Goal: Transaction & Acquisition: Purchase product/service

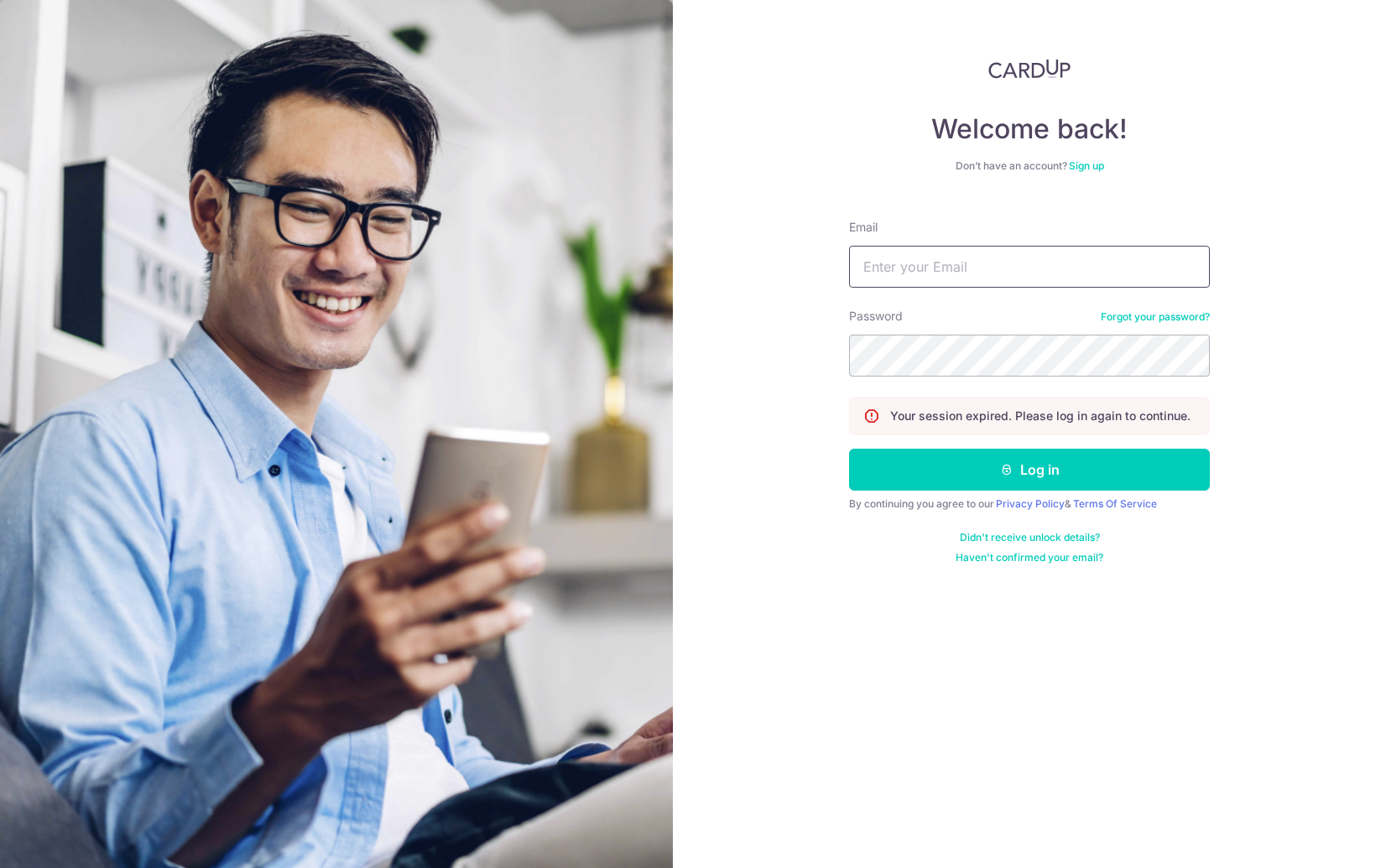
click at [949, 250] on input "Email" at bounding box center [1030, 266] width 361 height 42
type input "calvinchrst@gmail.com"
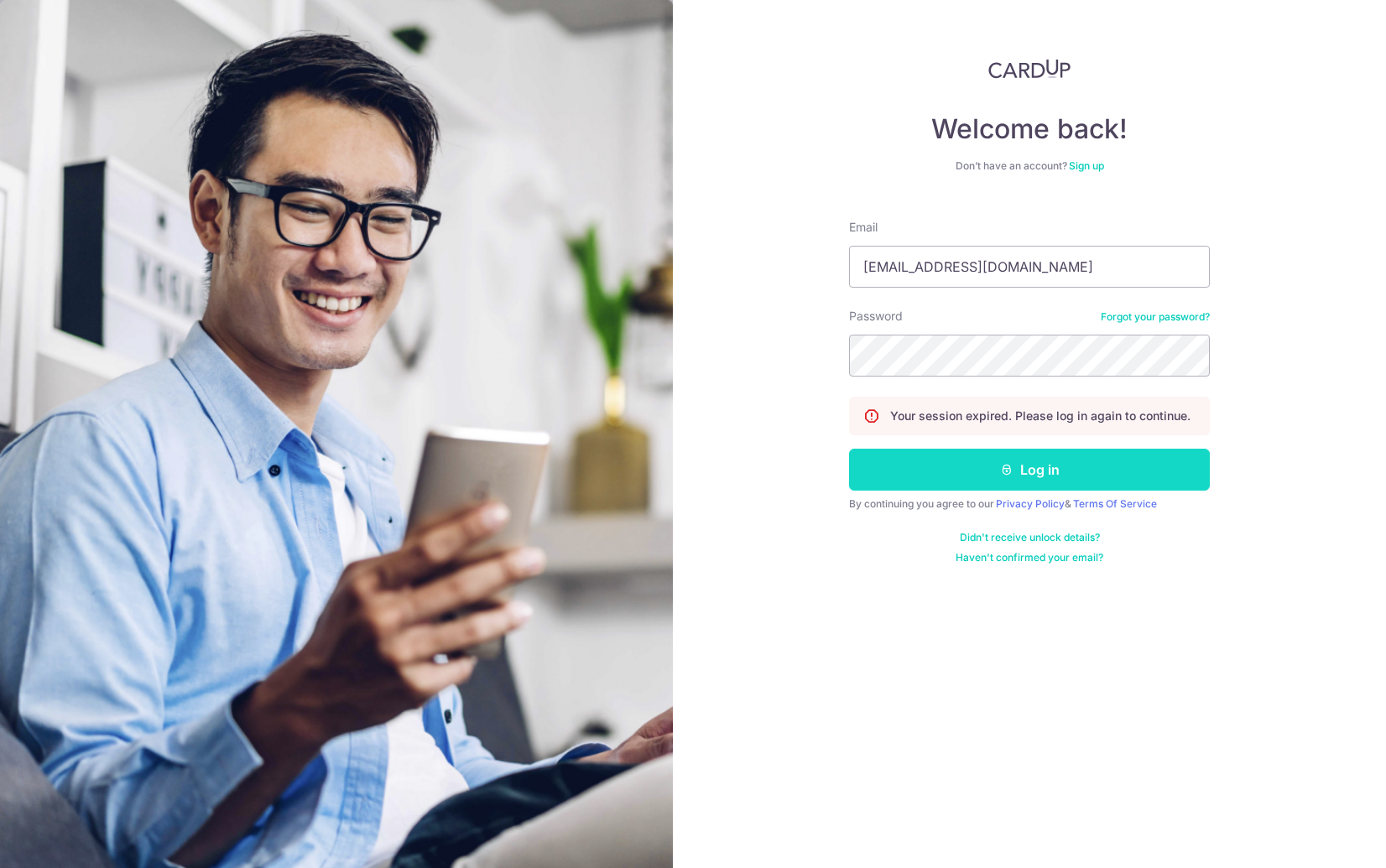
click at [996, 457] on button "Log in" at bounding box center [1030, 469] width 361 height 42
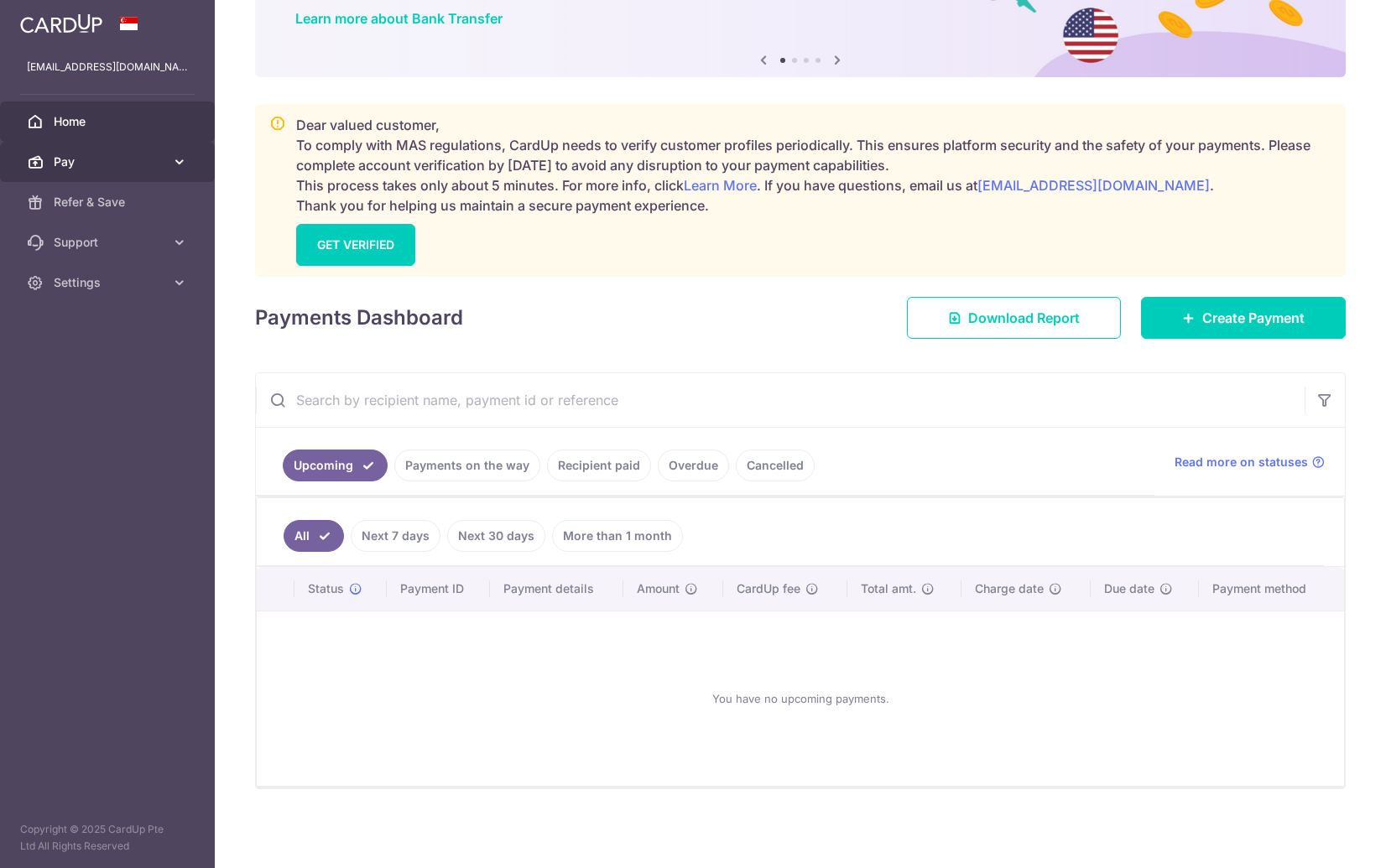
click at [118, 160] on span "Pay" at bounding box center [109, 161] width 111 height 17
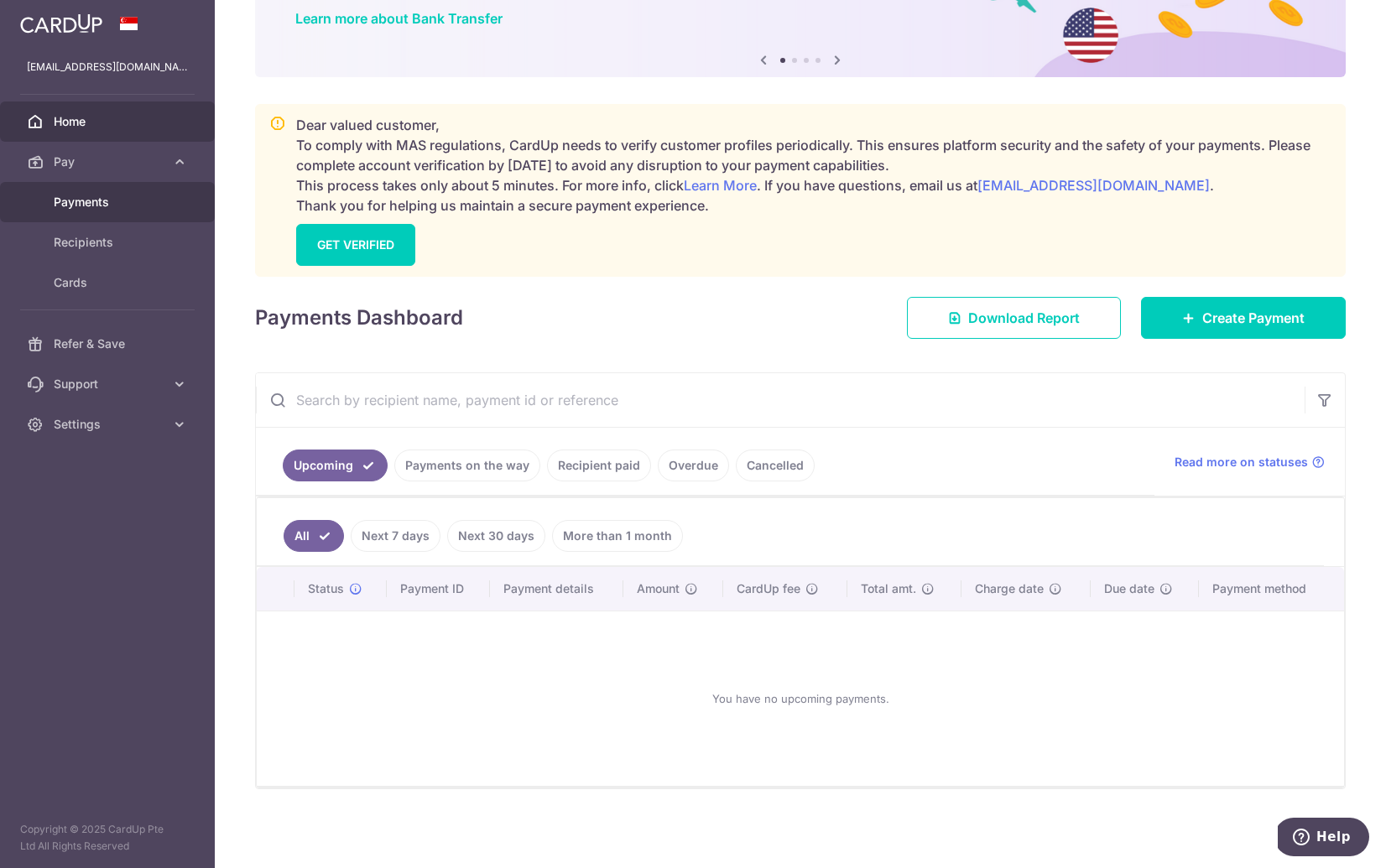
click at [121, 217] on link "Payments" at bounding box center [107, 202] width 215 height 40
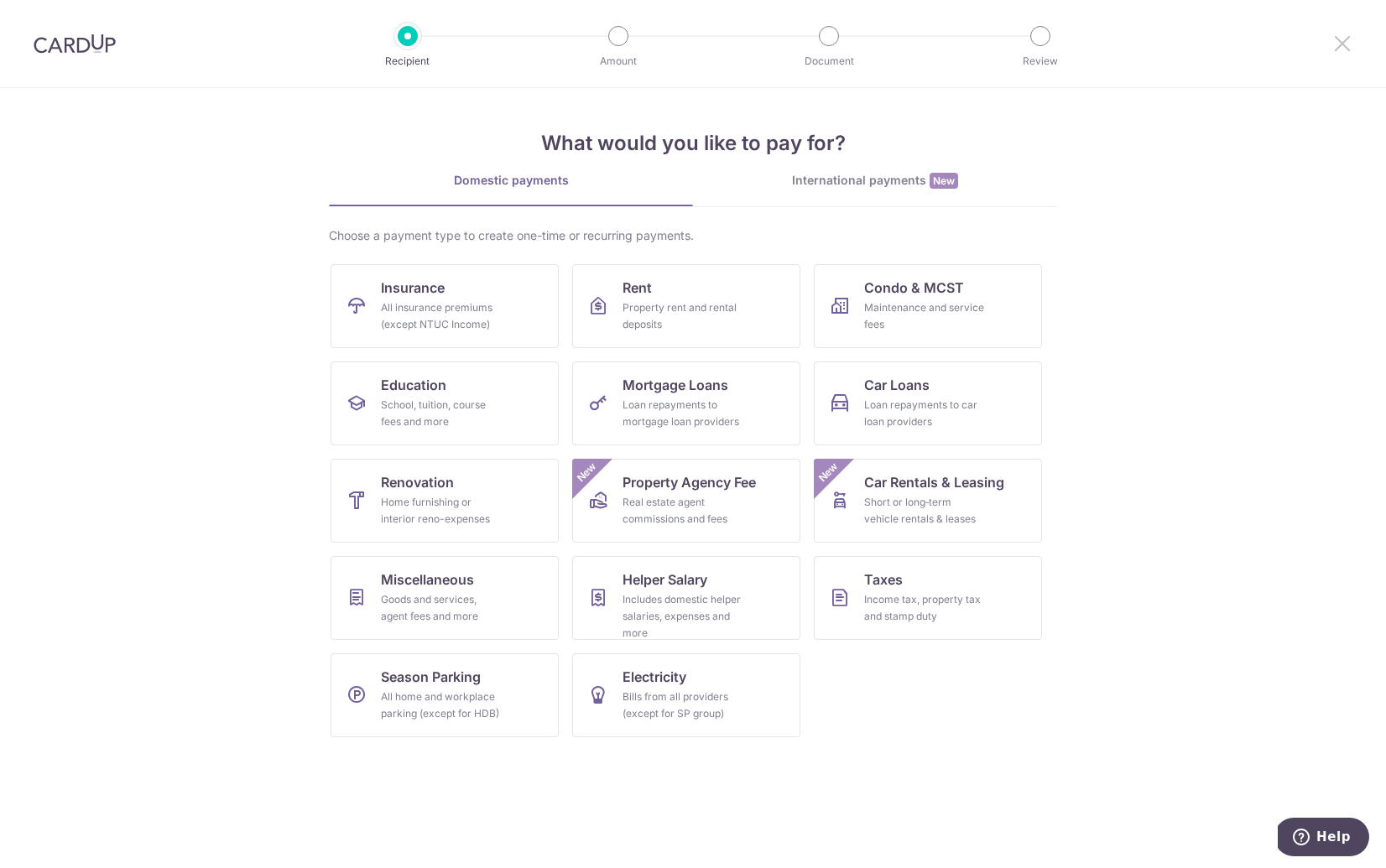
click at [1336, 51] on icon at bounding box center [1342, 43] width 20 height 21
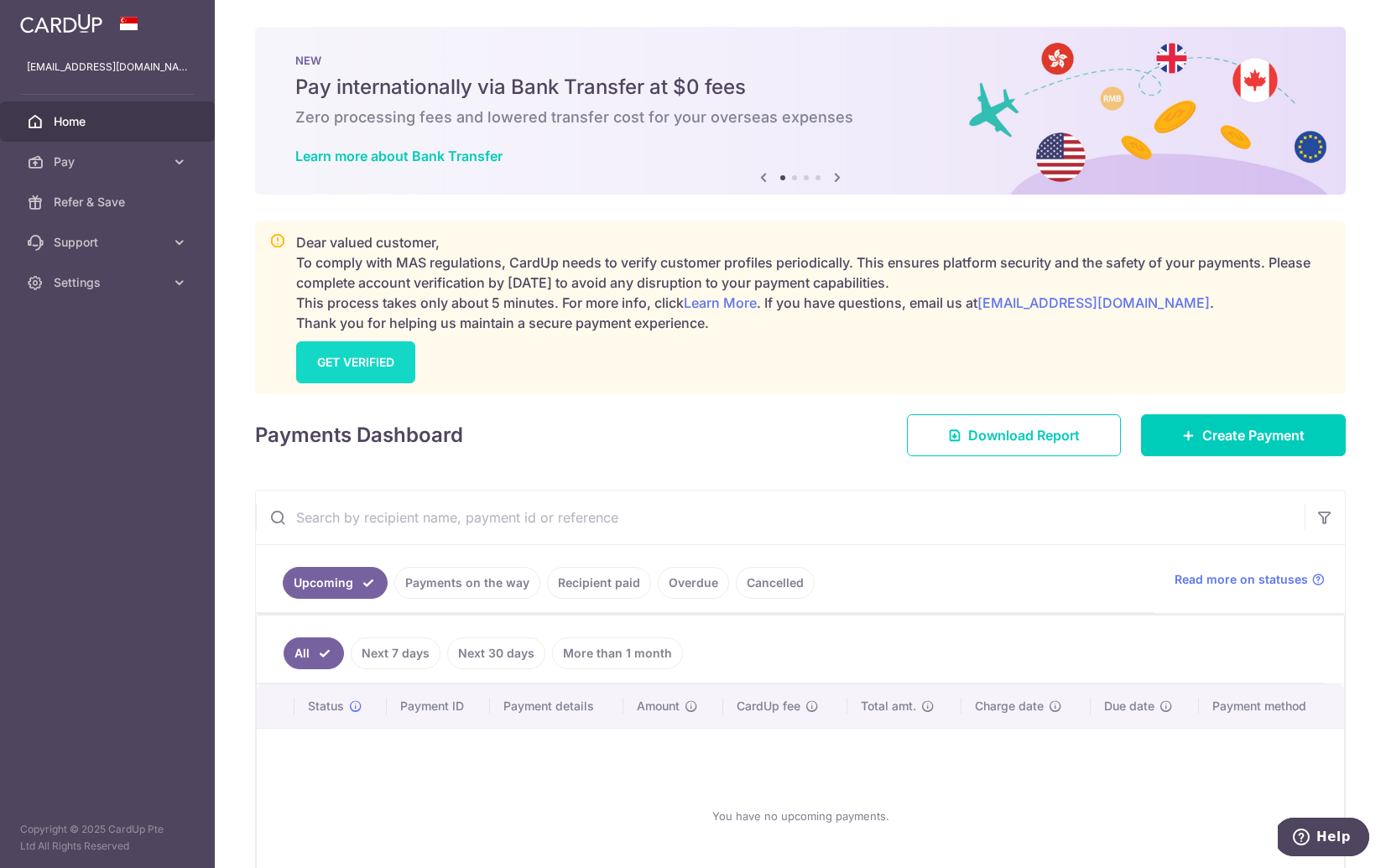
click at [393, 363] on link "GET VERIFIED" at bounding box center [355, 362] width 119 height 42
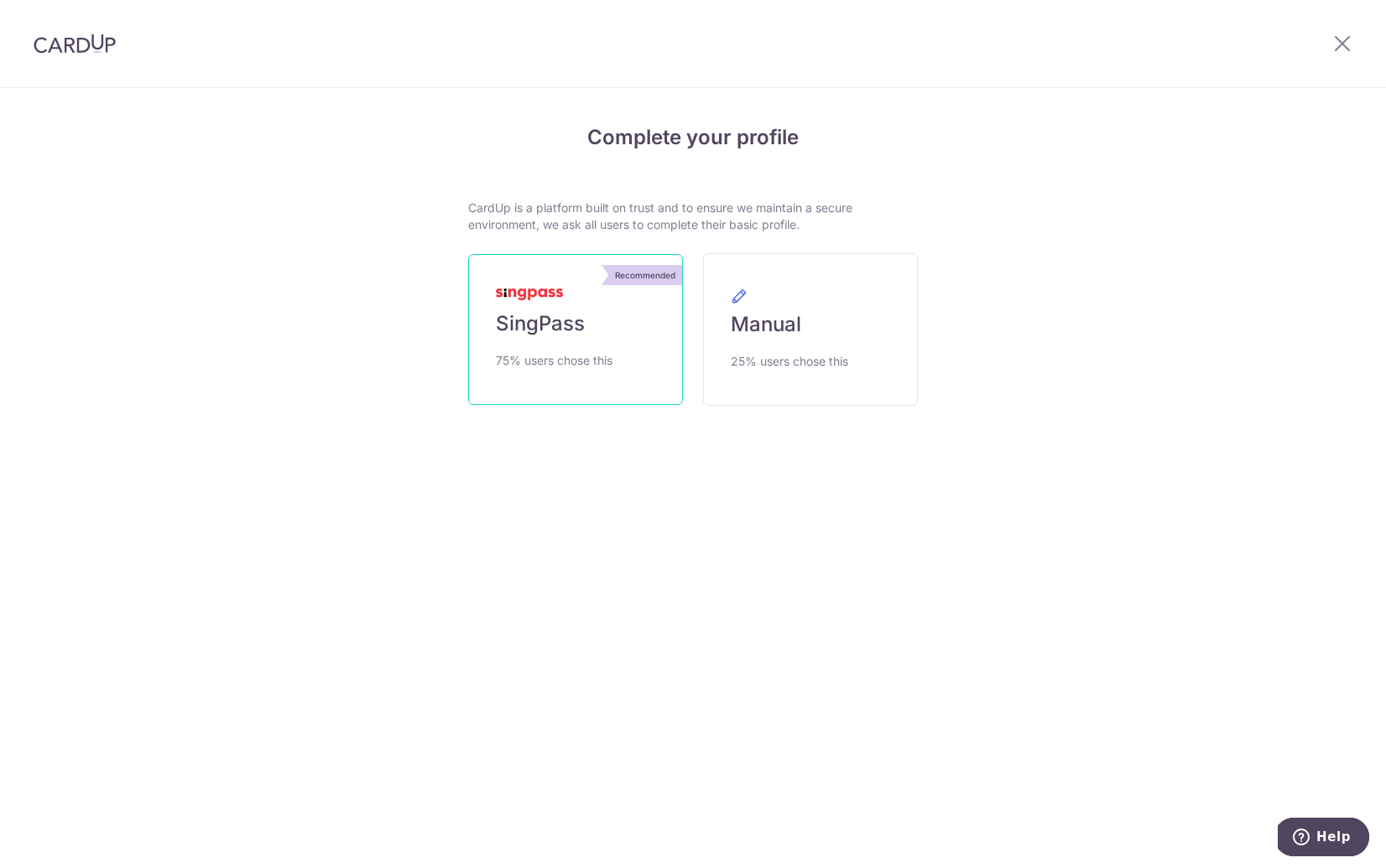
click at [508, 327] on span "SingPass" at bounding box center [540, 324] width 89 height 27
click at [546, 323] on span "SingPass" at bounding box center [540, 324] width 89 height 27
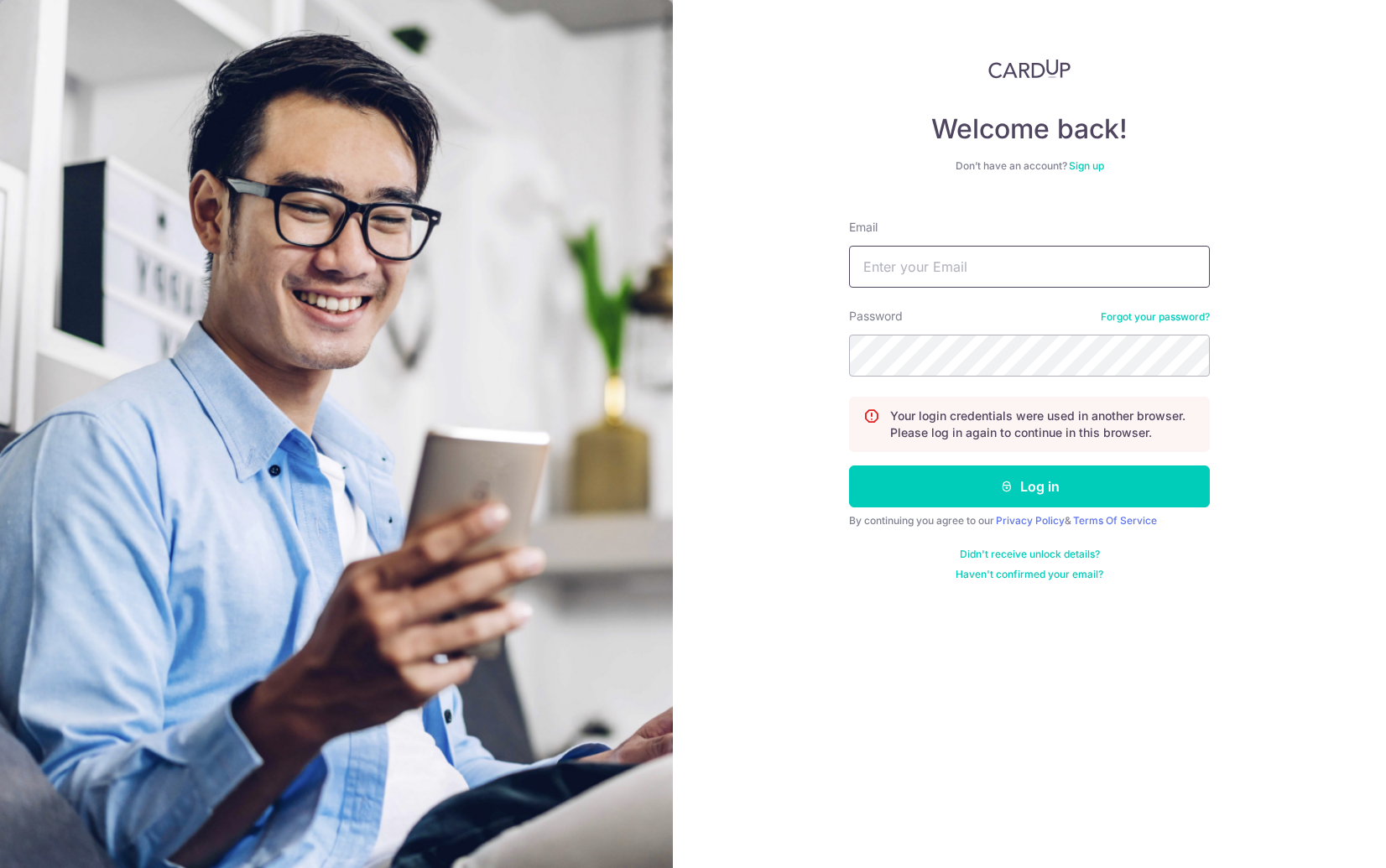
click at [901, 275] on input "Email" at bounding box center [1030, 266] width 361 height 42
type input "calvinchrst@gmail.com"
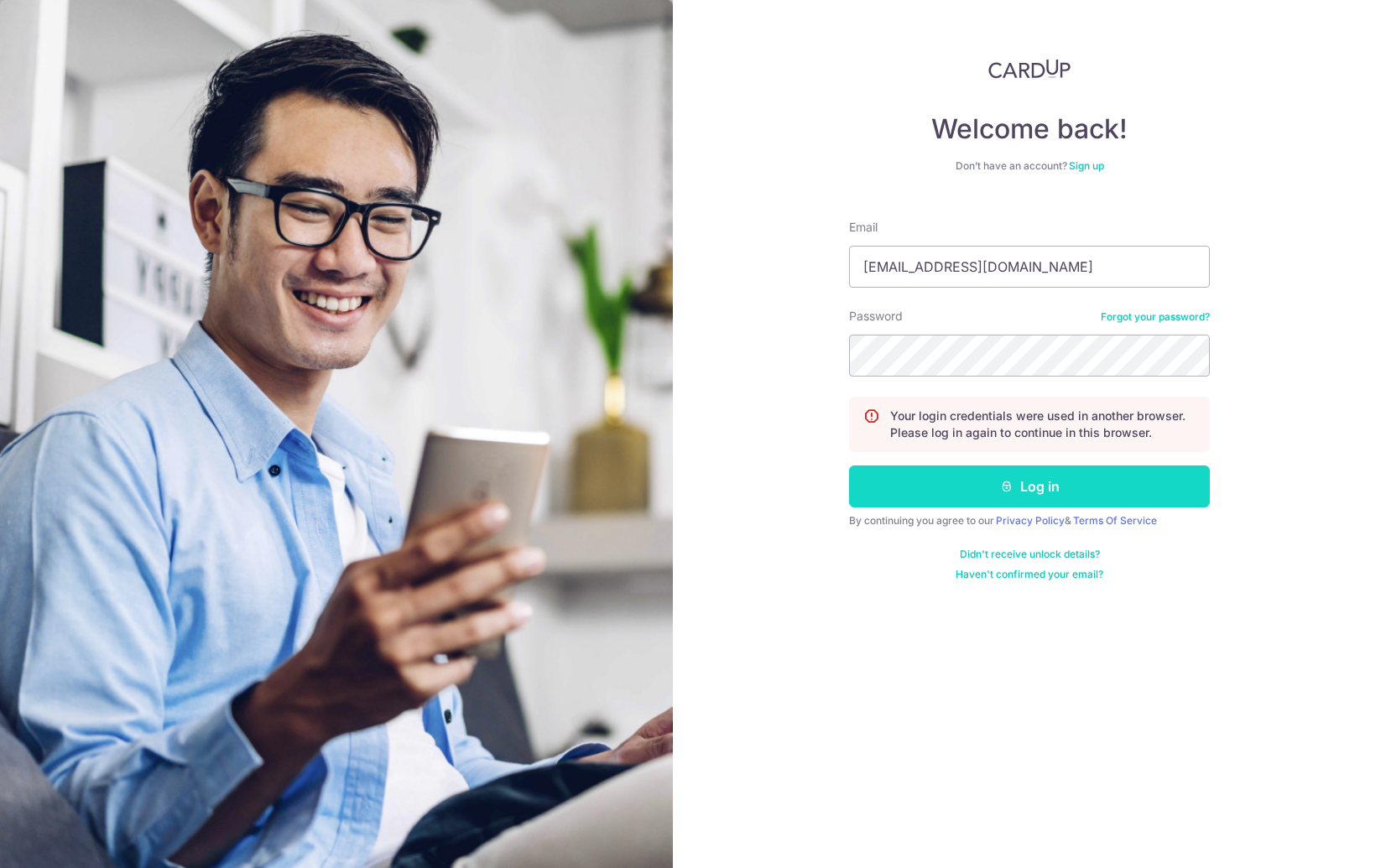
click at [988, 483] on button "Log in" at bounding box center [1030, 487] width 361 height 42
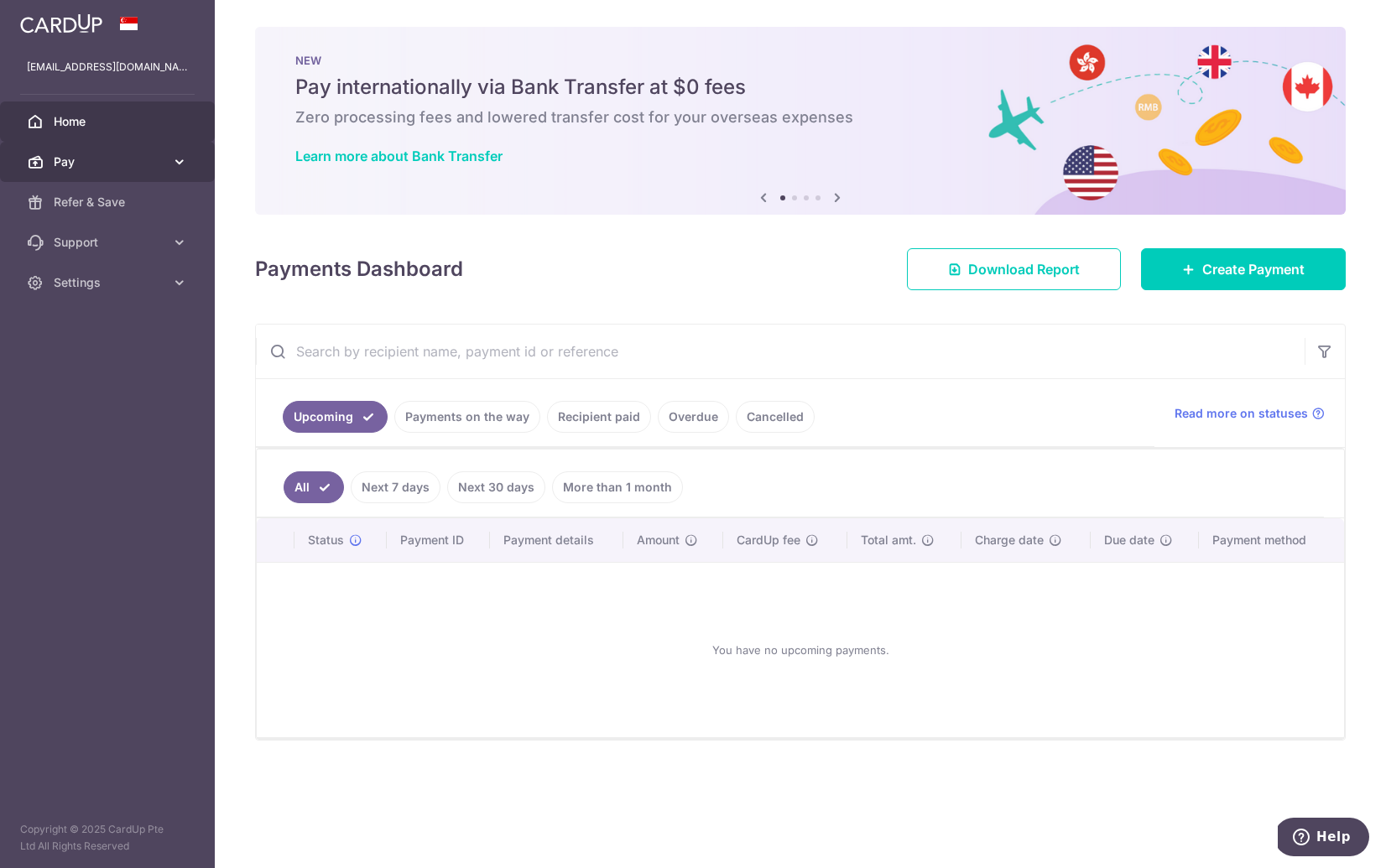
click at [74, 168] on span "Pay" at bounding box center [109, 161] width 111 height 17
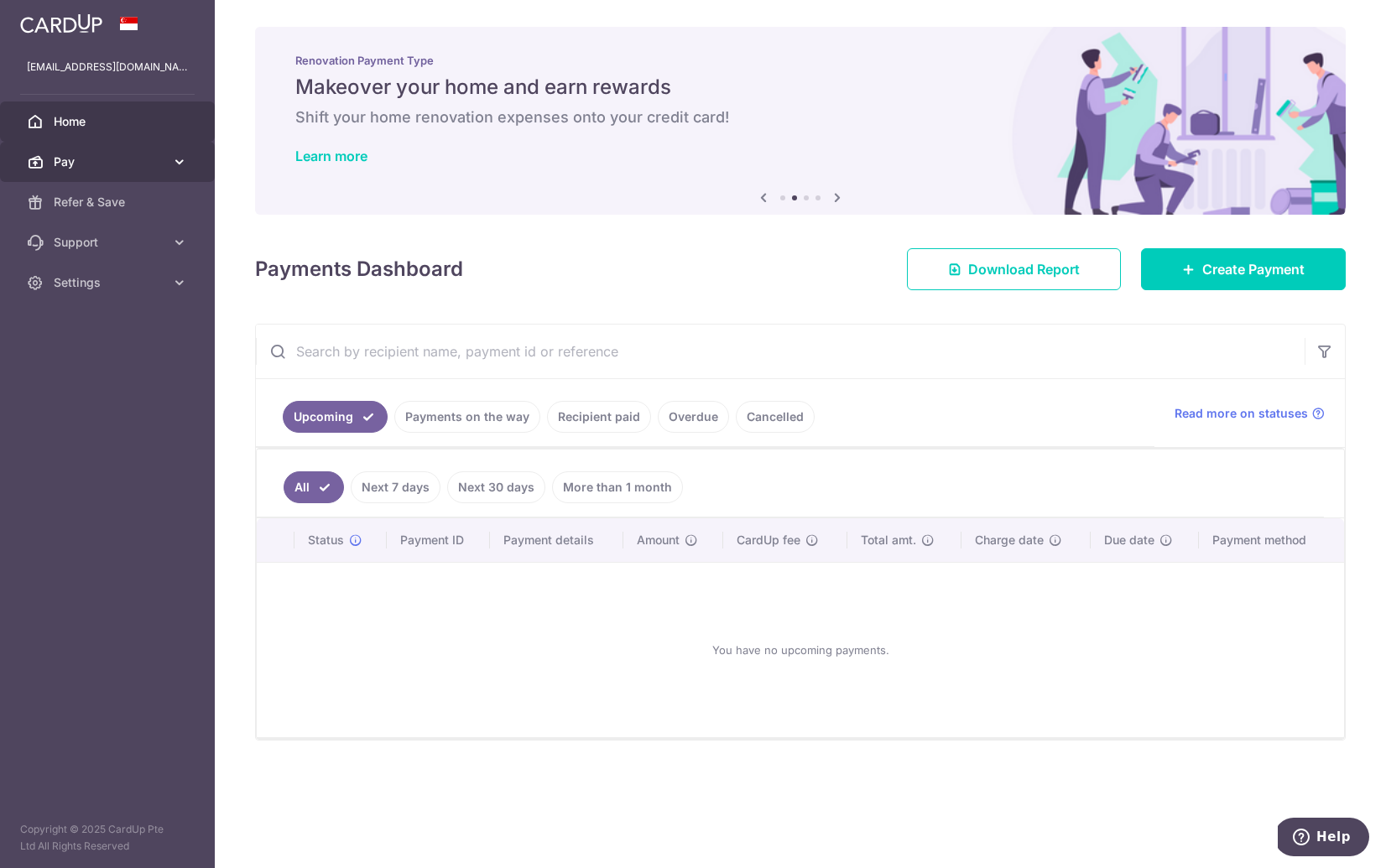
click at [144, 178] on link "Pay" at bounding box center [107, 161] width 215 height 40
click at [144, 177] on link "Pay" at bounding box center [107, 161] width 215 height 40
click at [1230, 263] on span "Create Payment" at bounding box center [1253, 269] width 102 height 20
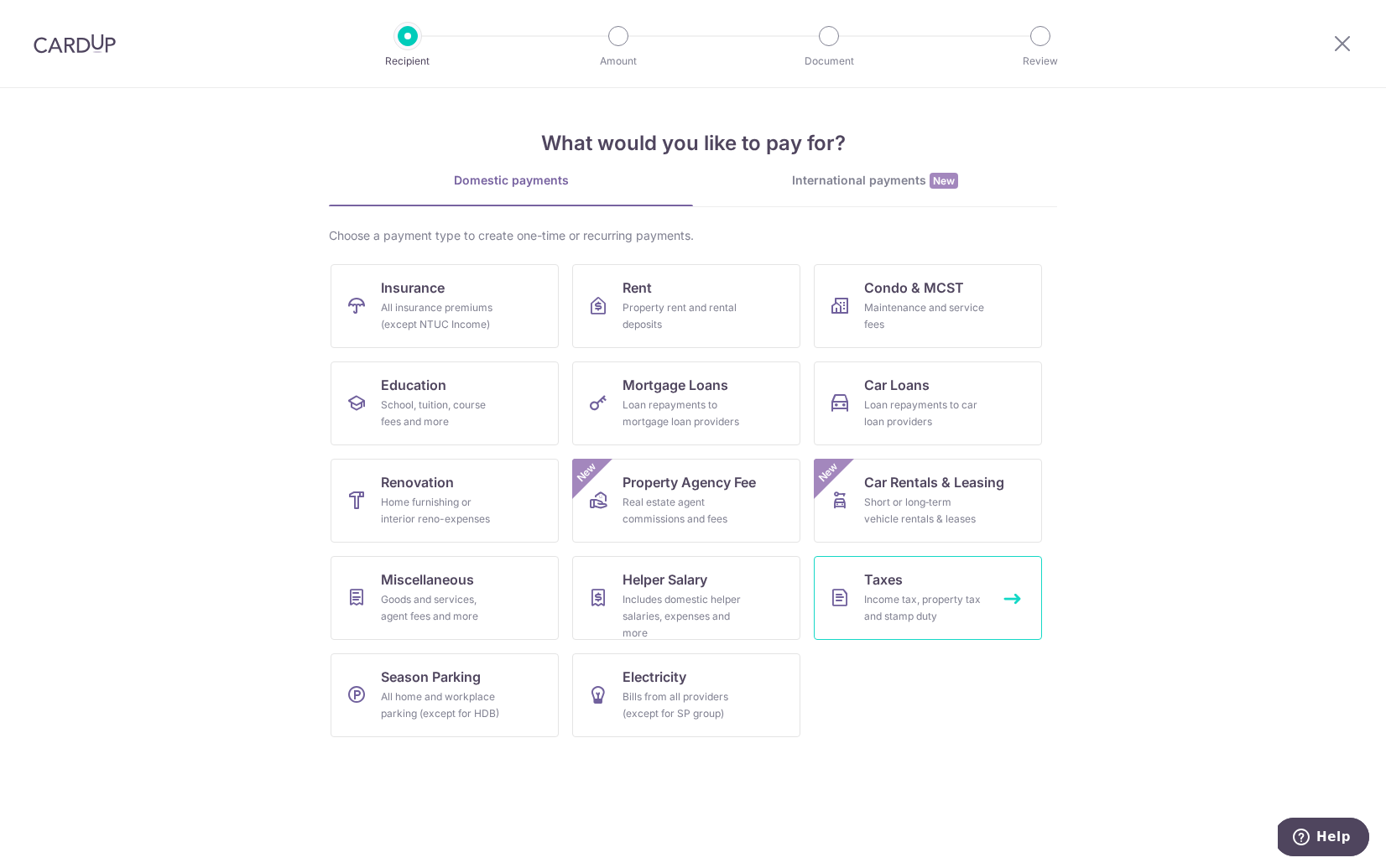
click at [887, 587] on span "Taxes" at bounding box center [883, 580] width 39 height 20
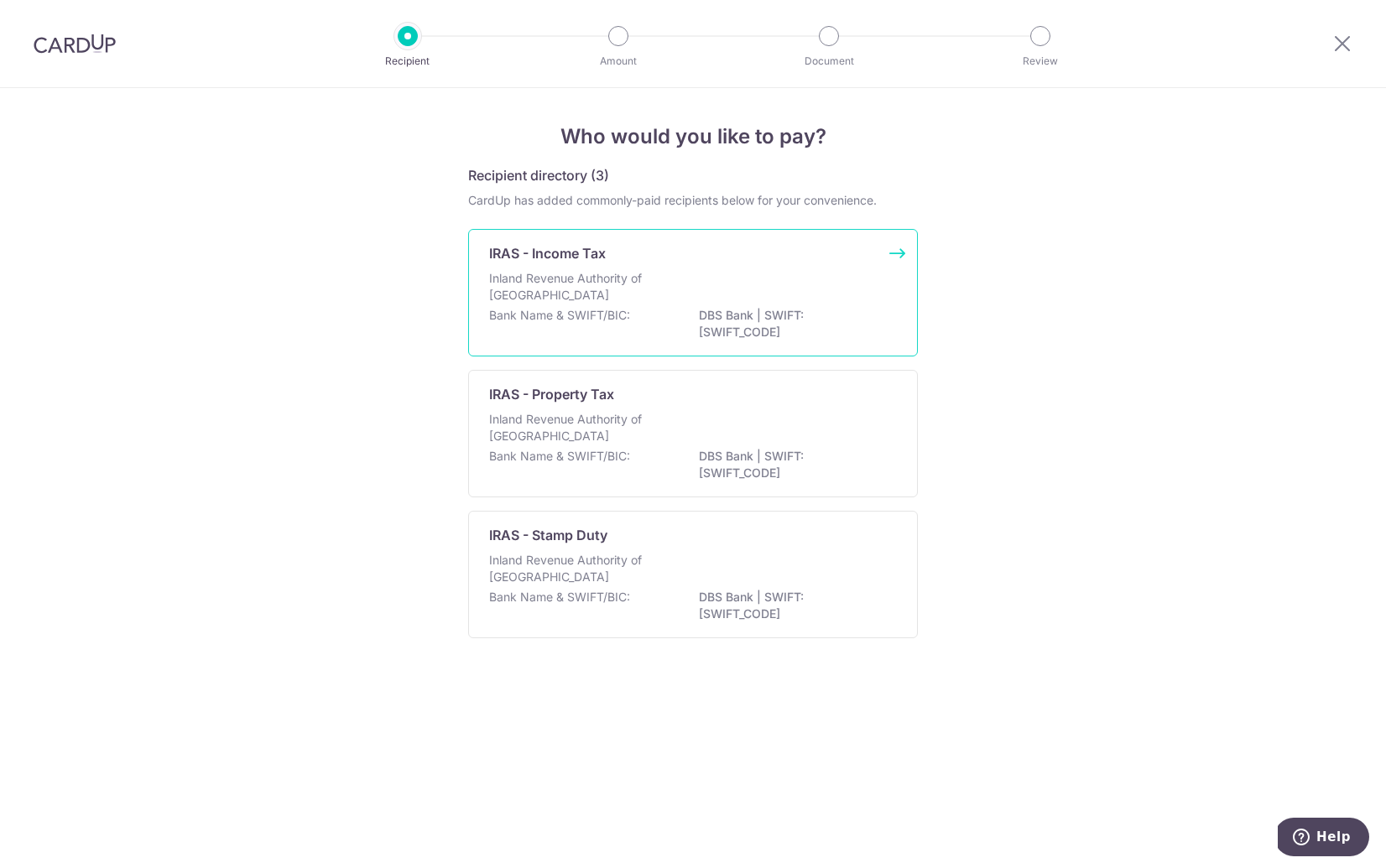
click at [720, 280] on div "Inland Revenue Authority of Singapore" at bounding box center [693, 288] width 408 height 37
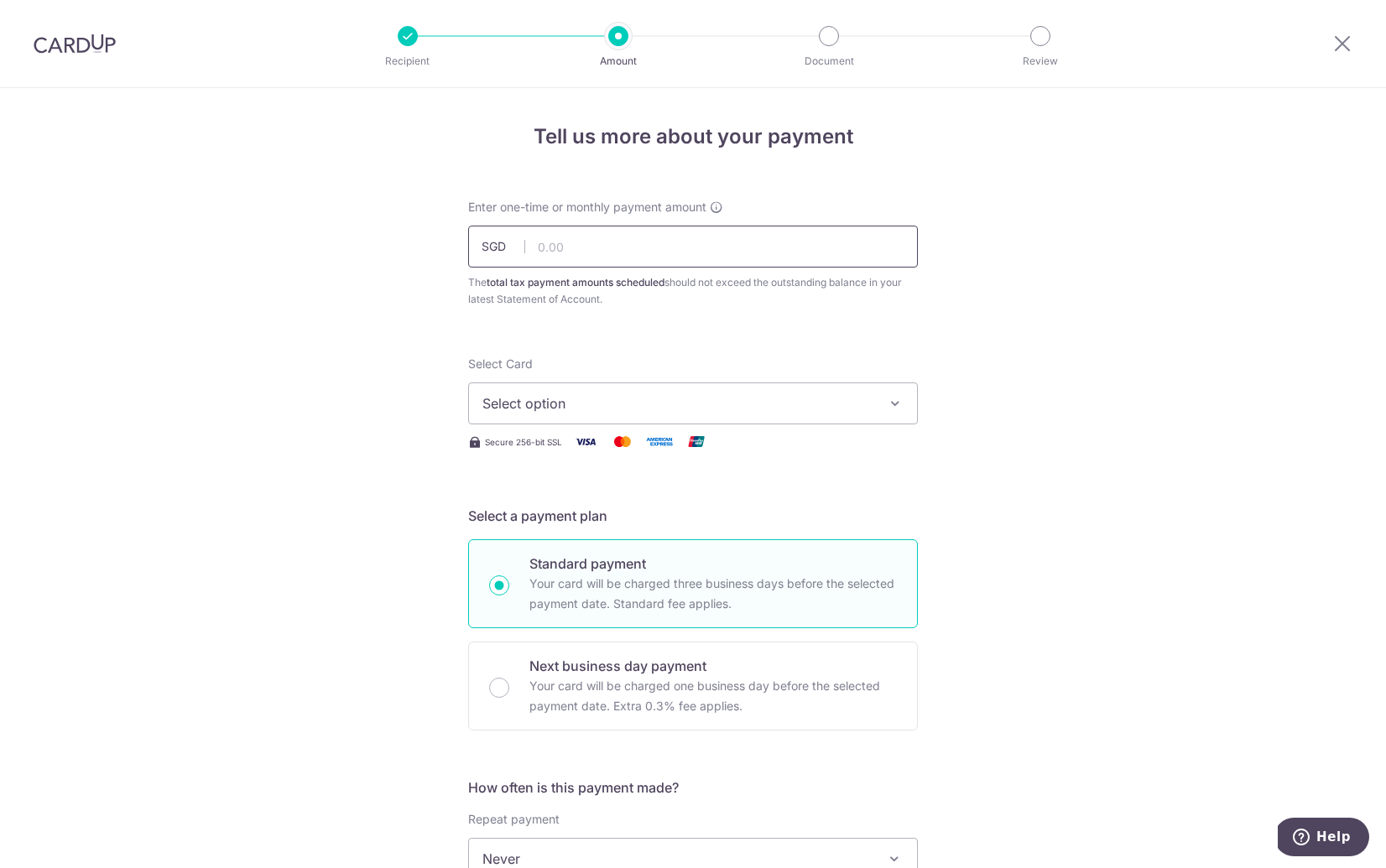
click at [695, 242] on input "text" at bounding box center [693, 246] width 450 height 42
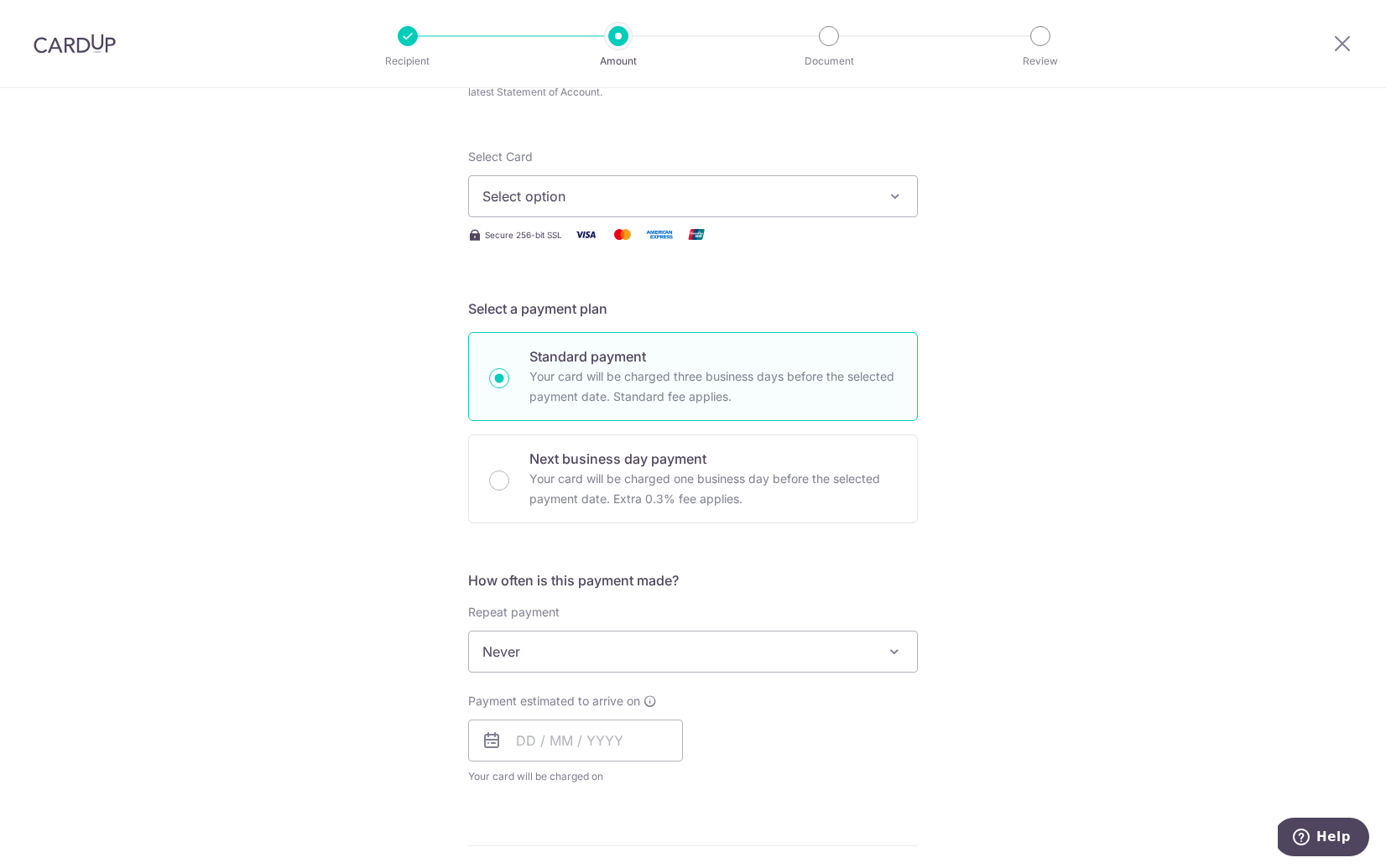
scroll to position [195, 0]
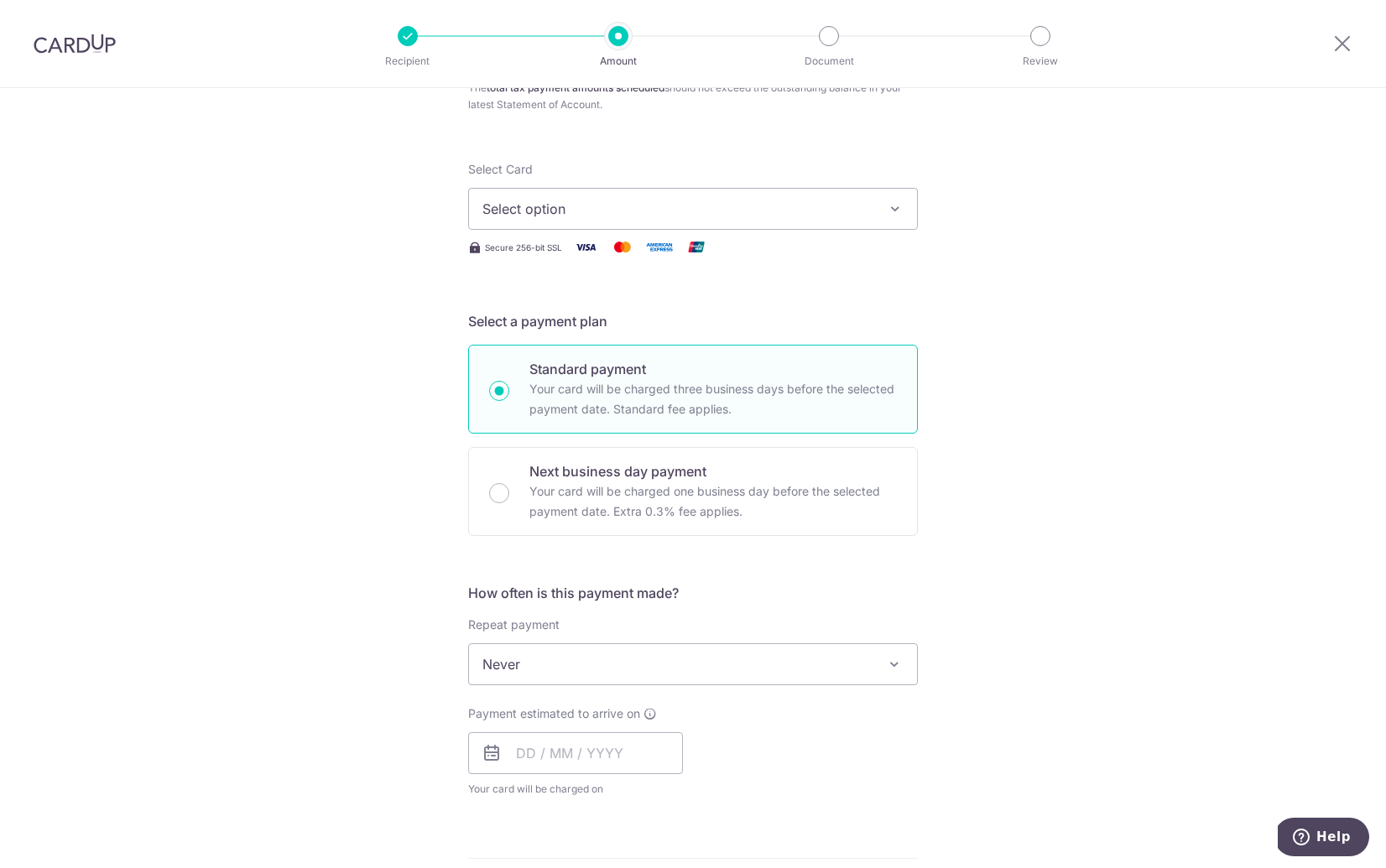
click at [596, 661] on span "Never" at bounding box center [693, 664] width 448 height 40
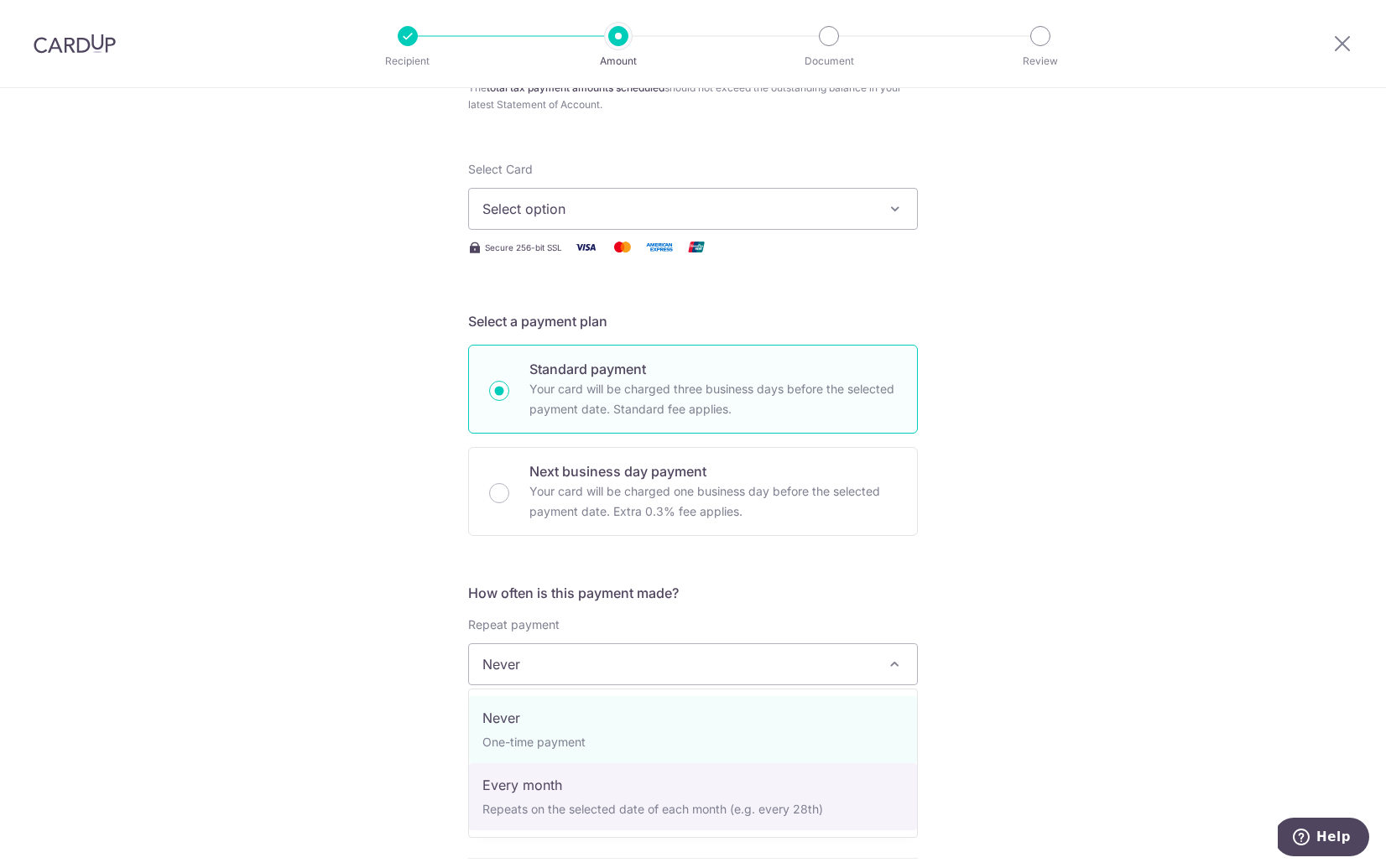
select select "3"
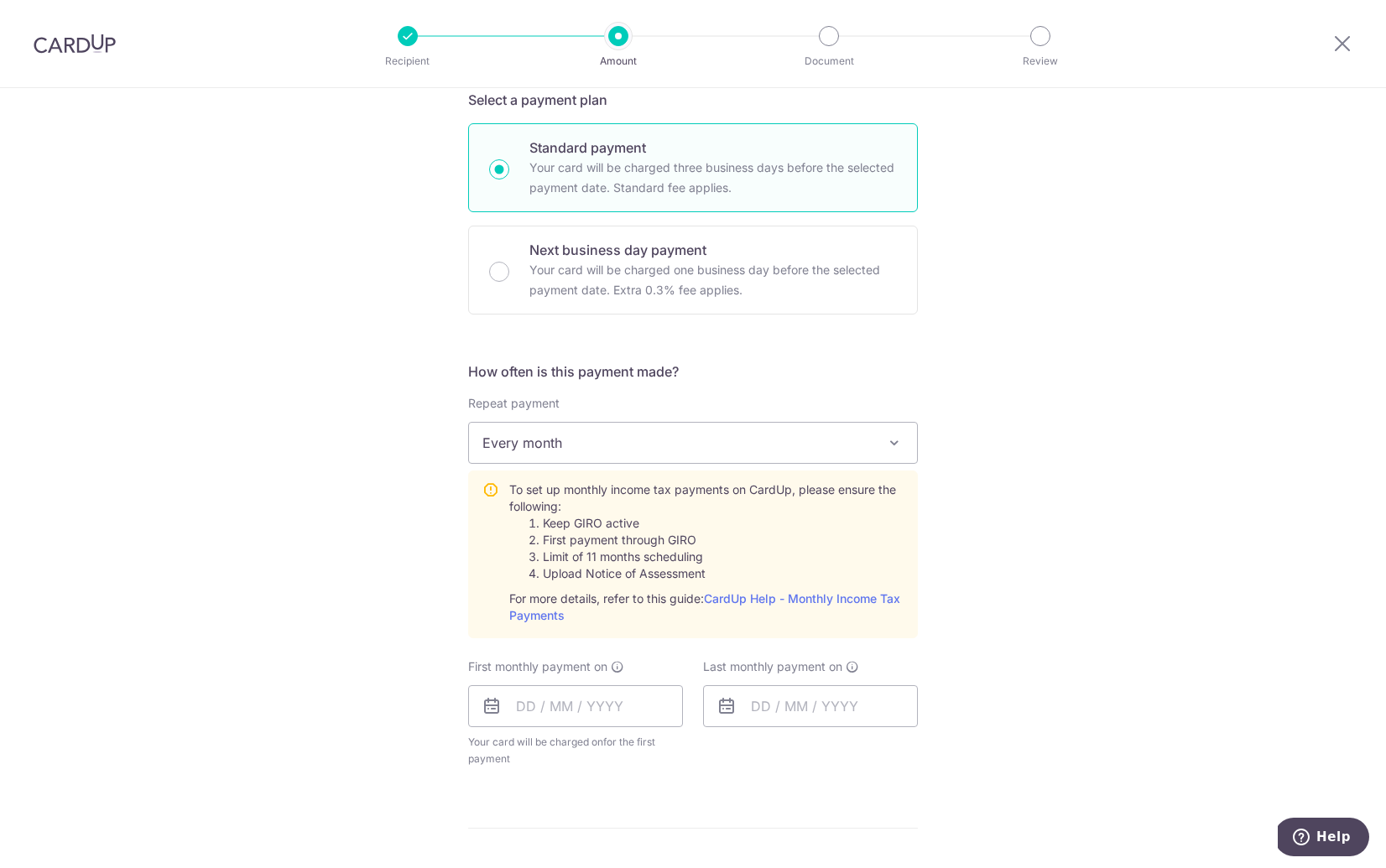
scroll to position [427, 0]
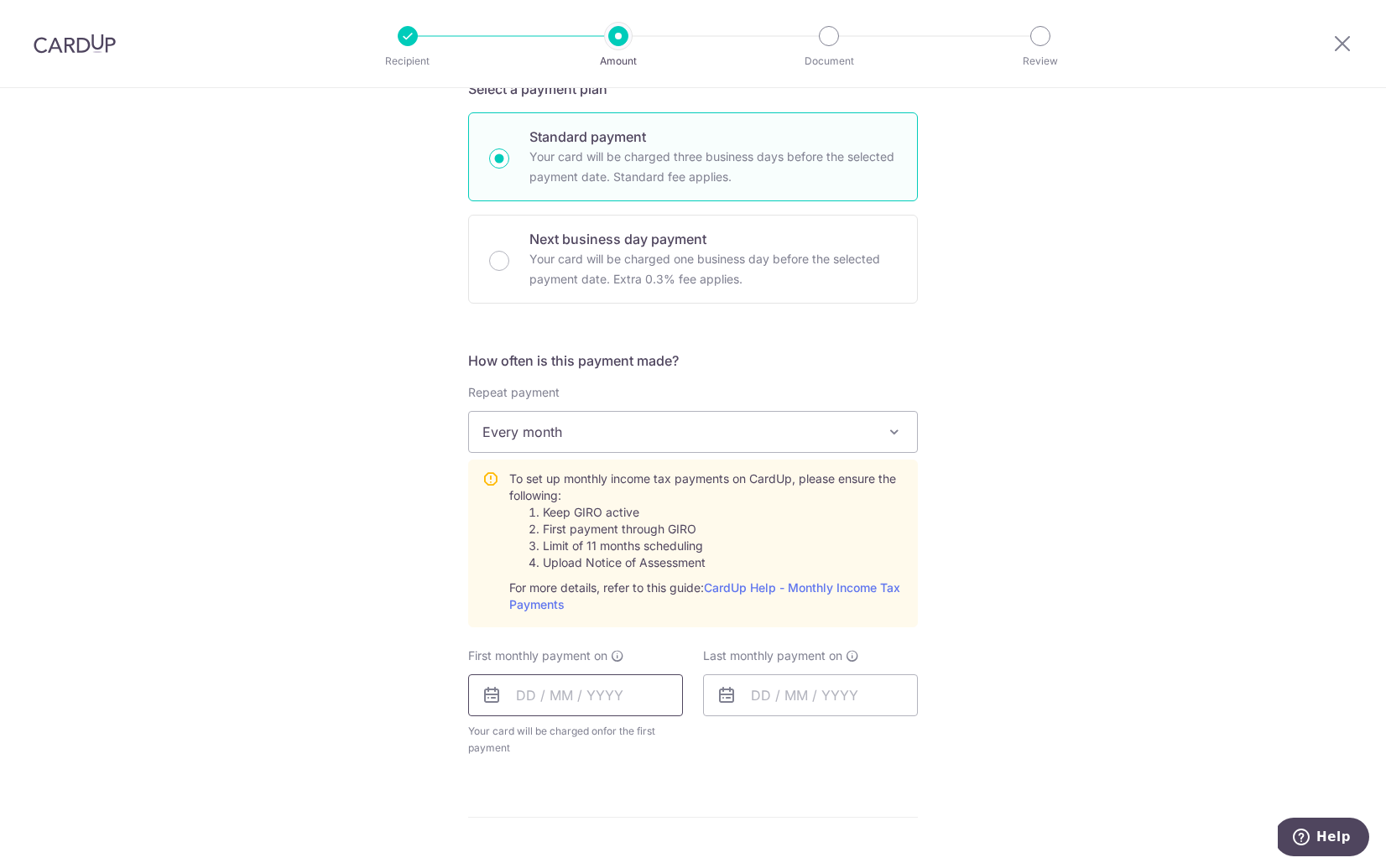
click at [570, 701] on input "text" at bounding box center [576, 695] width 215 height 42
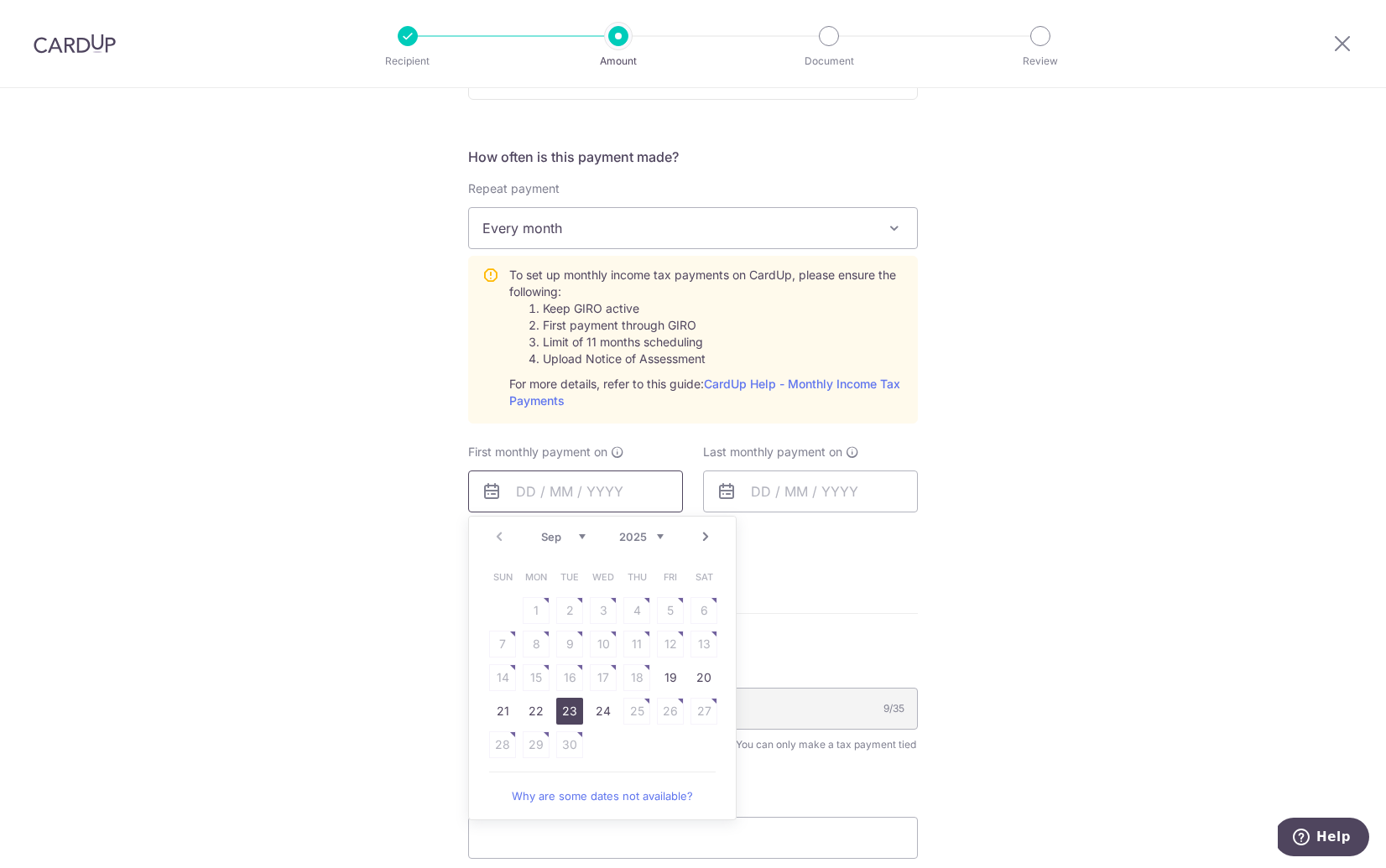
scroll to position [640, 0]
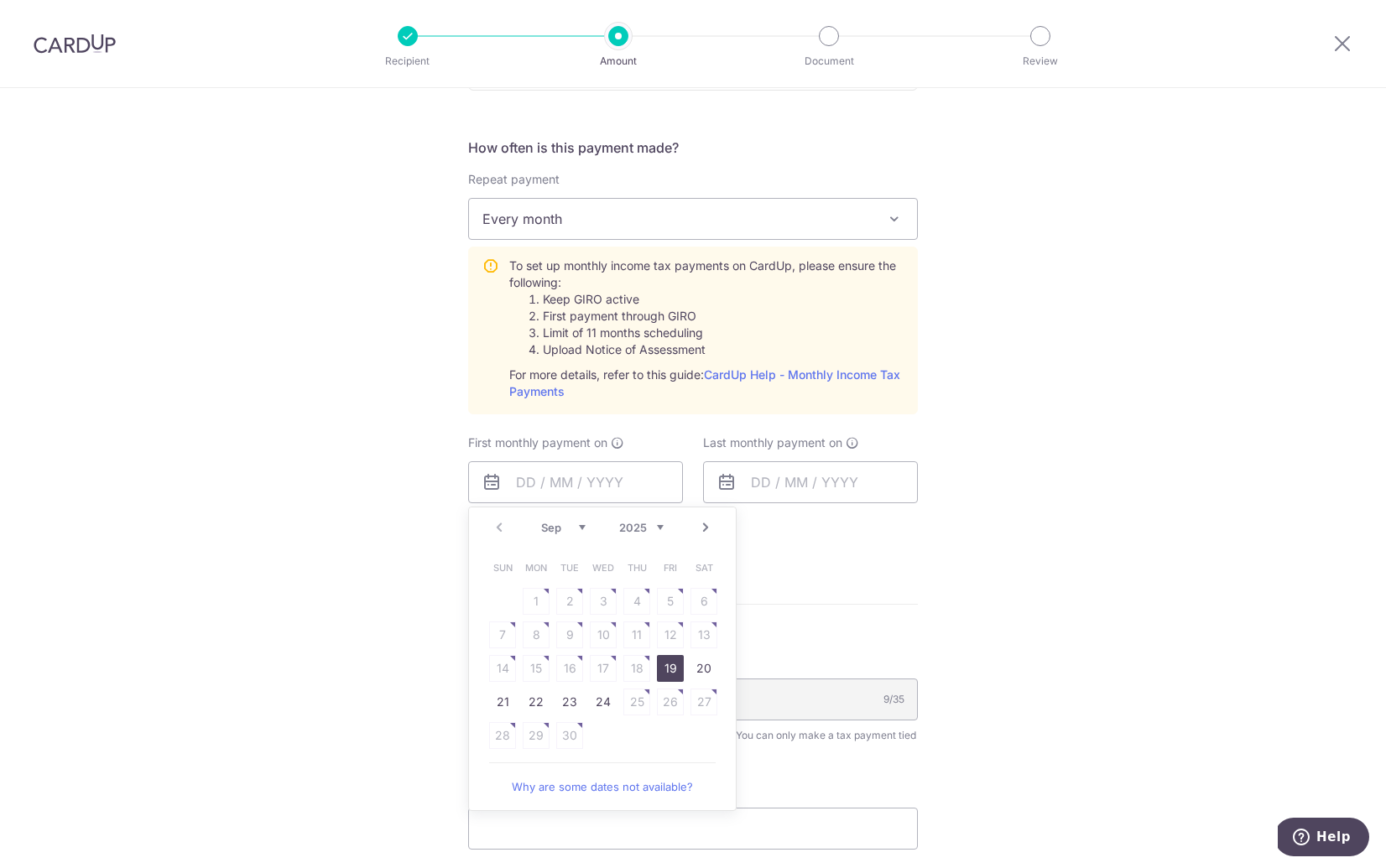
click at [671, 671] on link "19" at bounding box center [671, 669] width 27 height 27
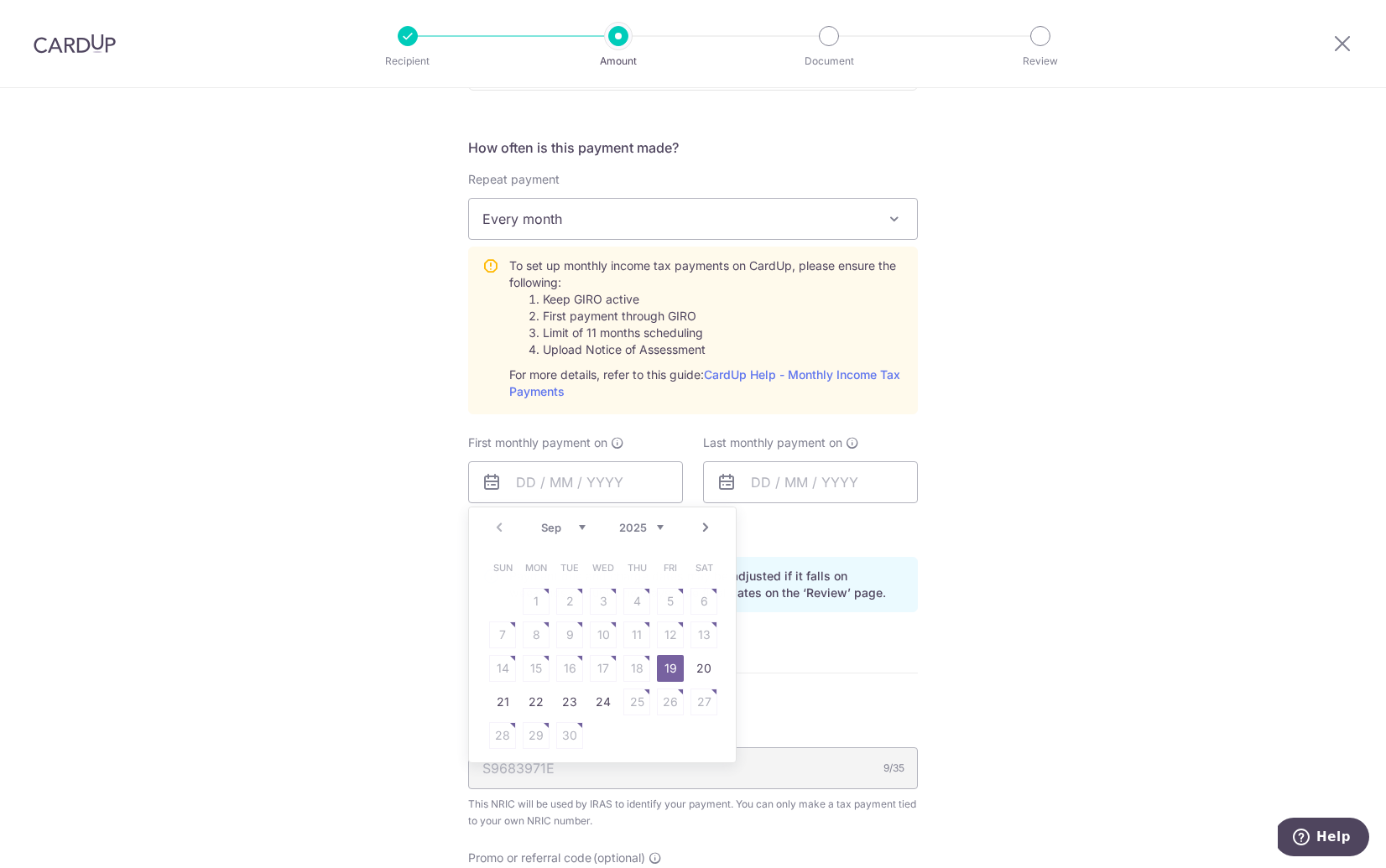
type input "[DATE]"
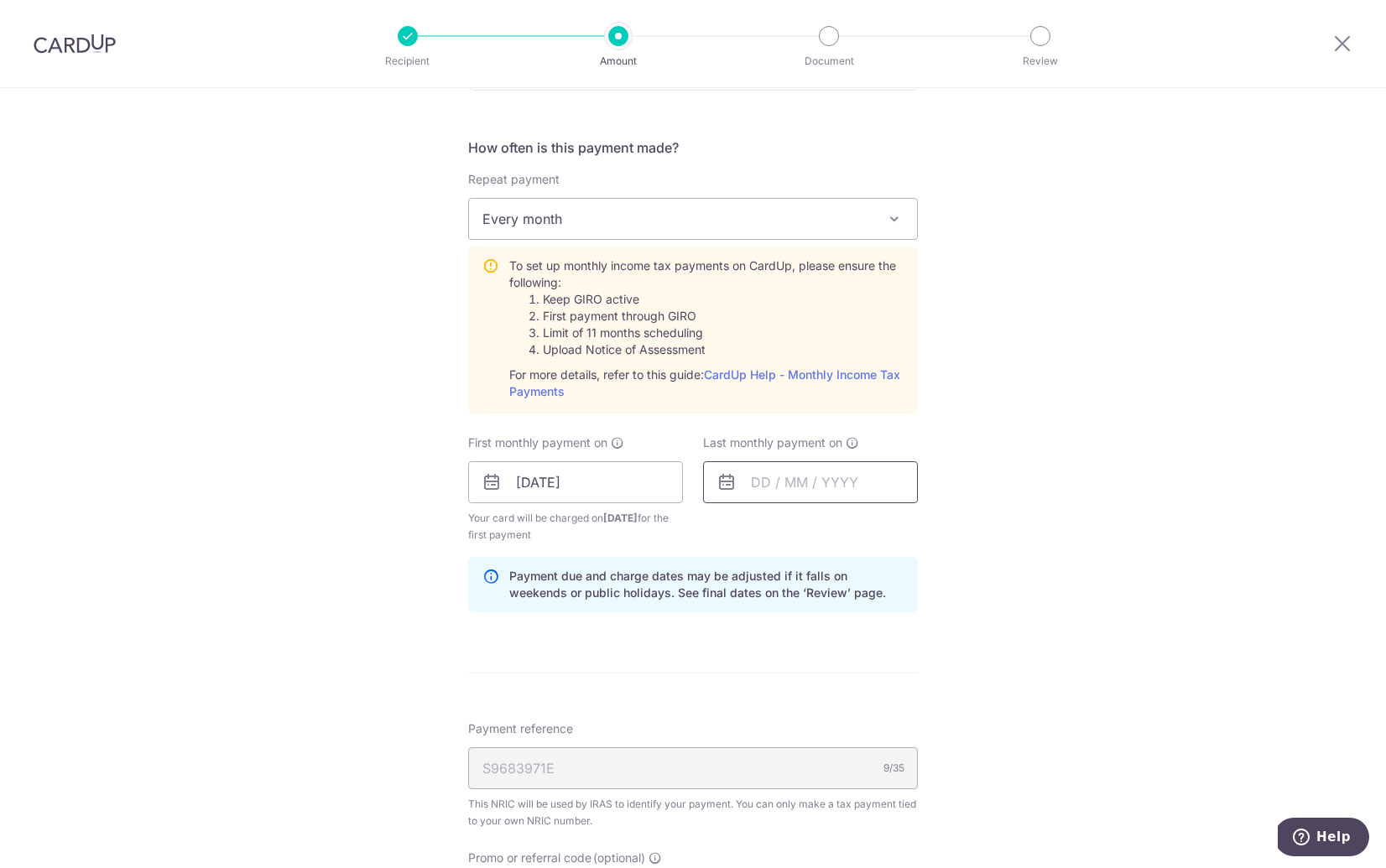
click at [784, 489] on input "text" at bounding box center [810, 482] width 215 height 42
click at [944, 521] on link "Next" at bounding box center [941, 527] width 20 height 20
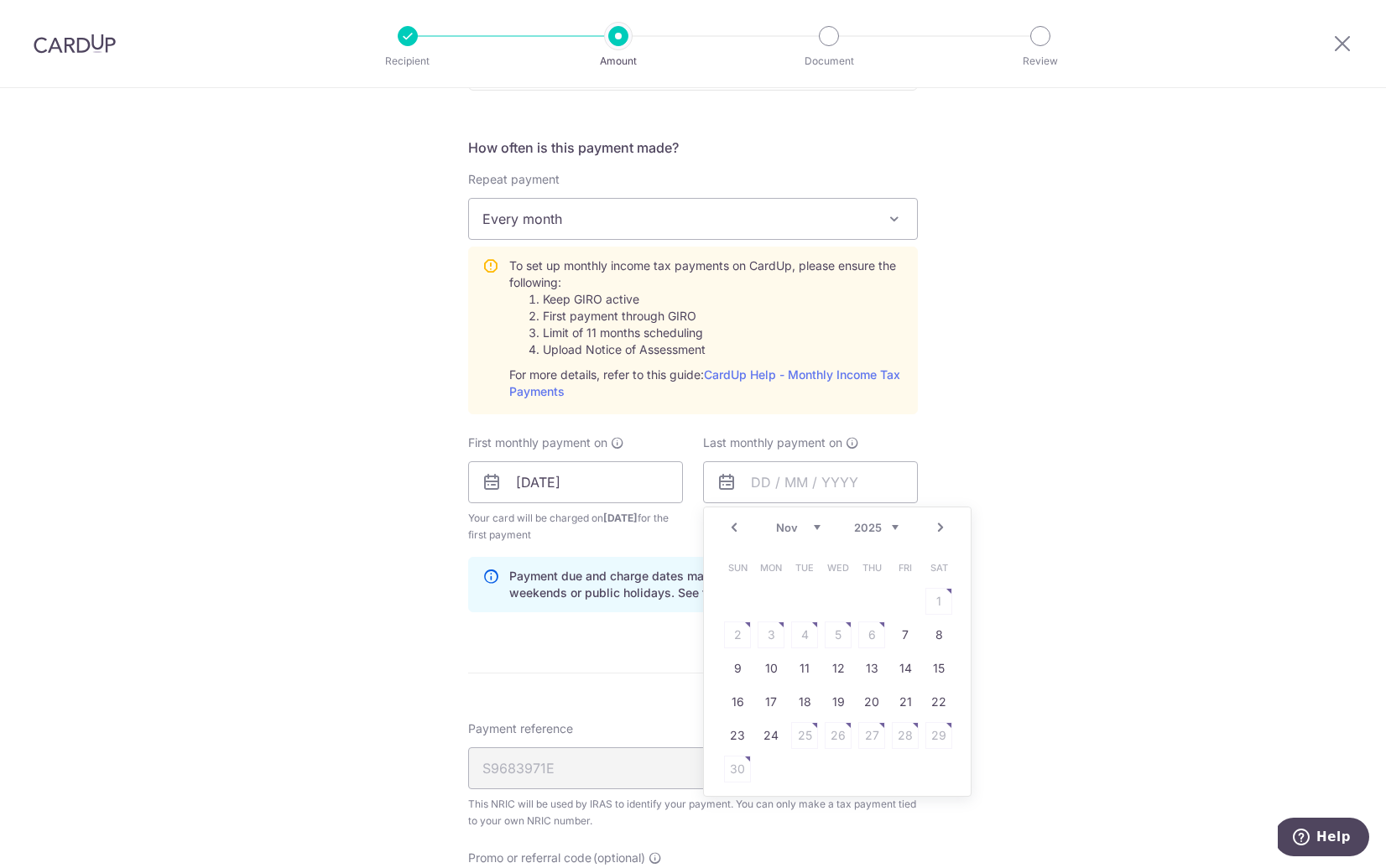
click at [944, 521] on link "Next" at bounding box center [941, 527] width 20 height 20
click at [944, 526] on link "Next" at bounding box center [941, 527] width 20 height 20
click at [739, 527] on link "Prev" at bounding box center [734, 527] width 20 height 20
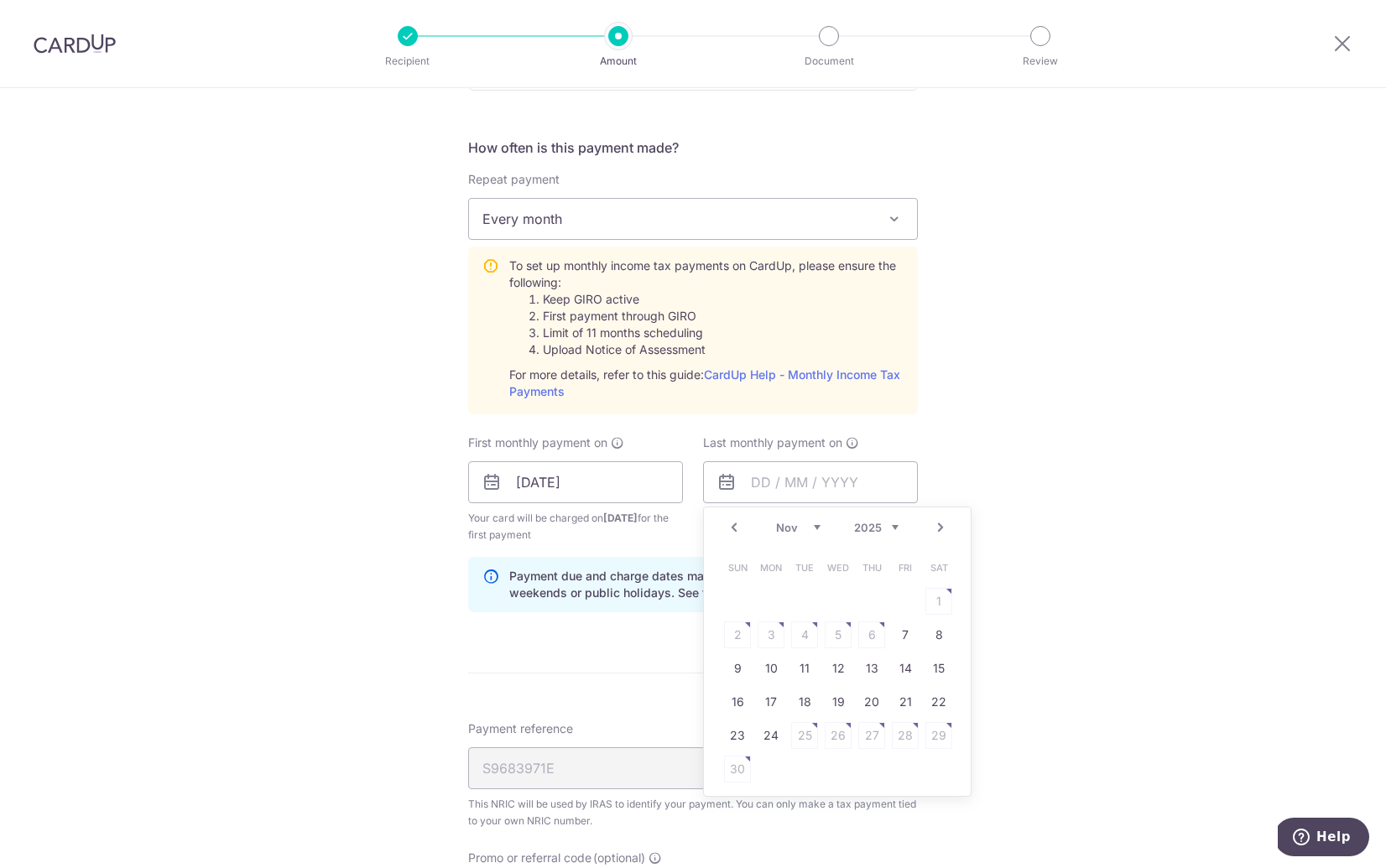
click at [935, 525] on link "Next" at bounding box center [941, 527] width 20 height 20
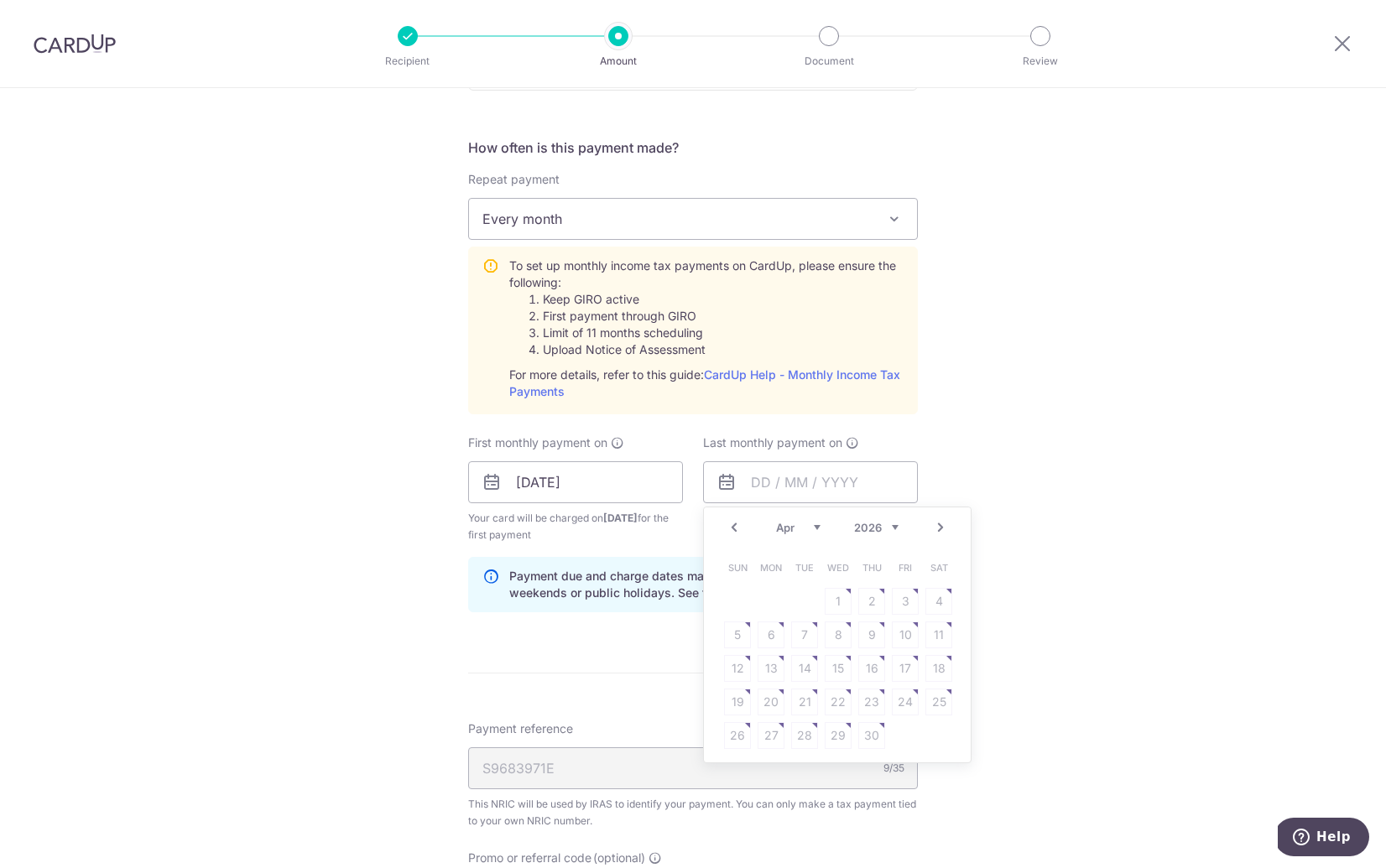
click at [935, 525] on link "Next" at bounding box center [941, 527] width 20 height 20
click at [738, 534] on link "Prev" at bounding box center [734, 527] width 20 height 20
click at [943, 526] on link "Next" at bounding box center [941, 527] width 20 height 20
